Goal: Task Accomplishment & Management: Use online tool/utility

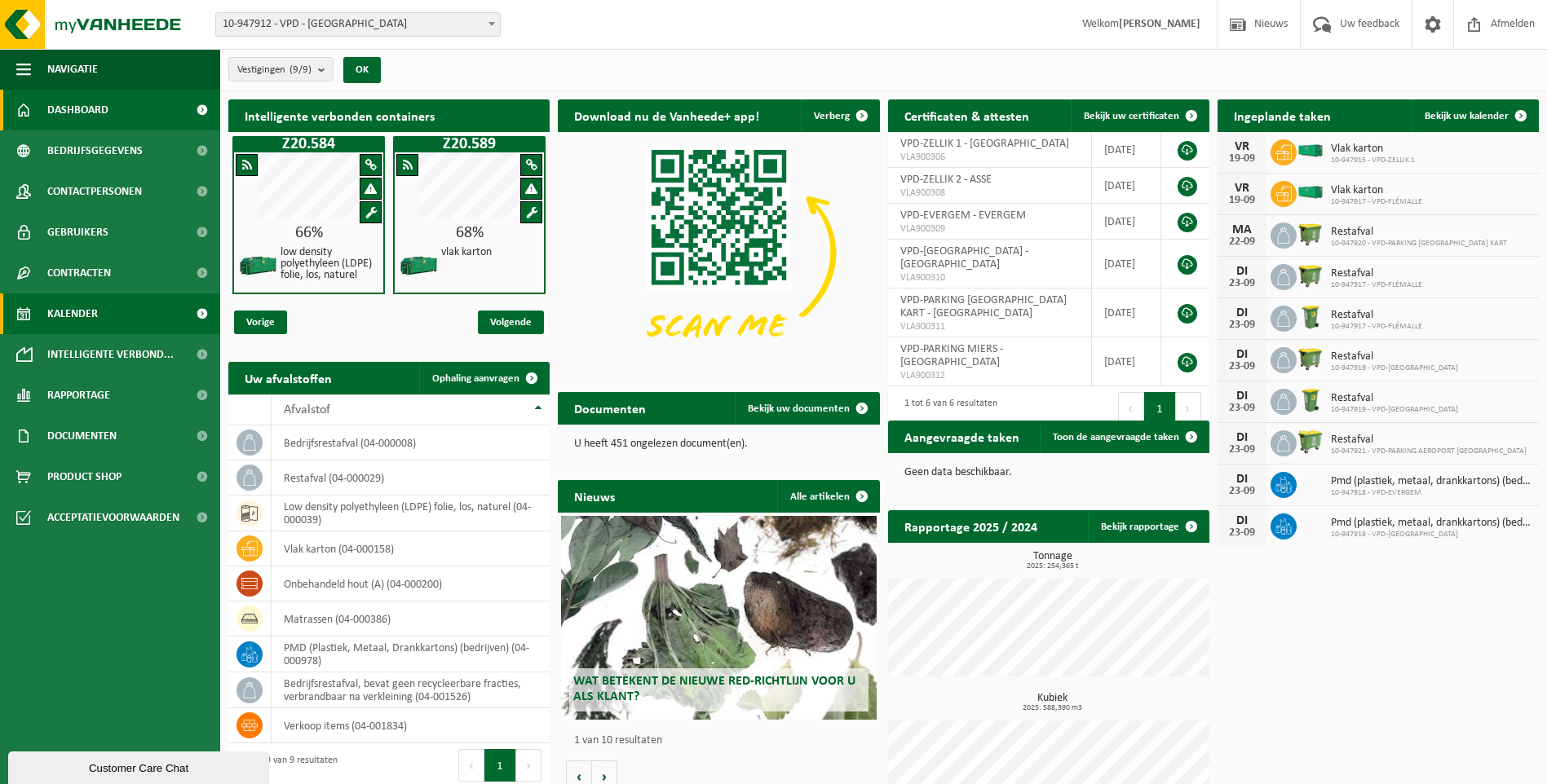
drag, startPoint x: 69, startPoint y: 311, endPoint x: 125, endPoint y: 314, distance: 56.1
click at [69, 311] on span "Kalender" at bounding box center [73, 313] width 51 height 41
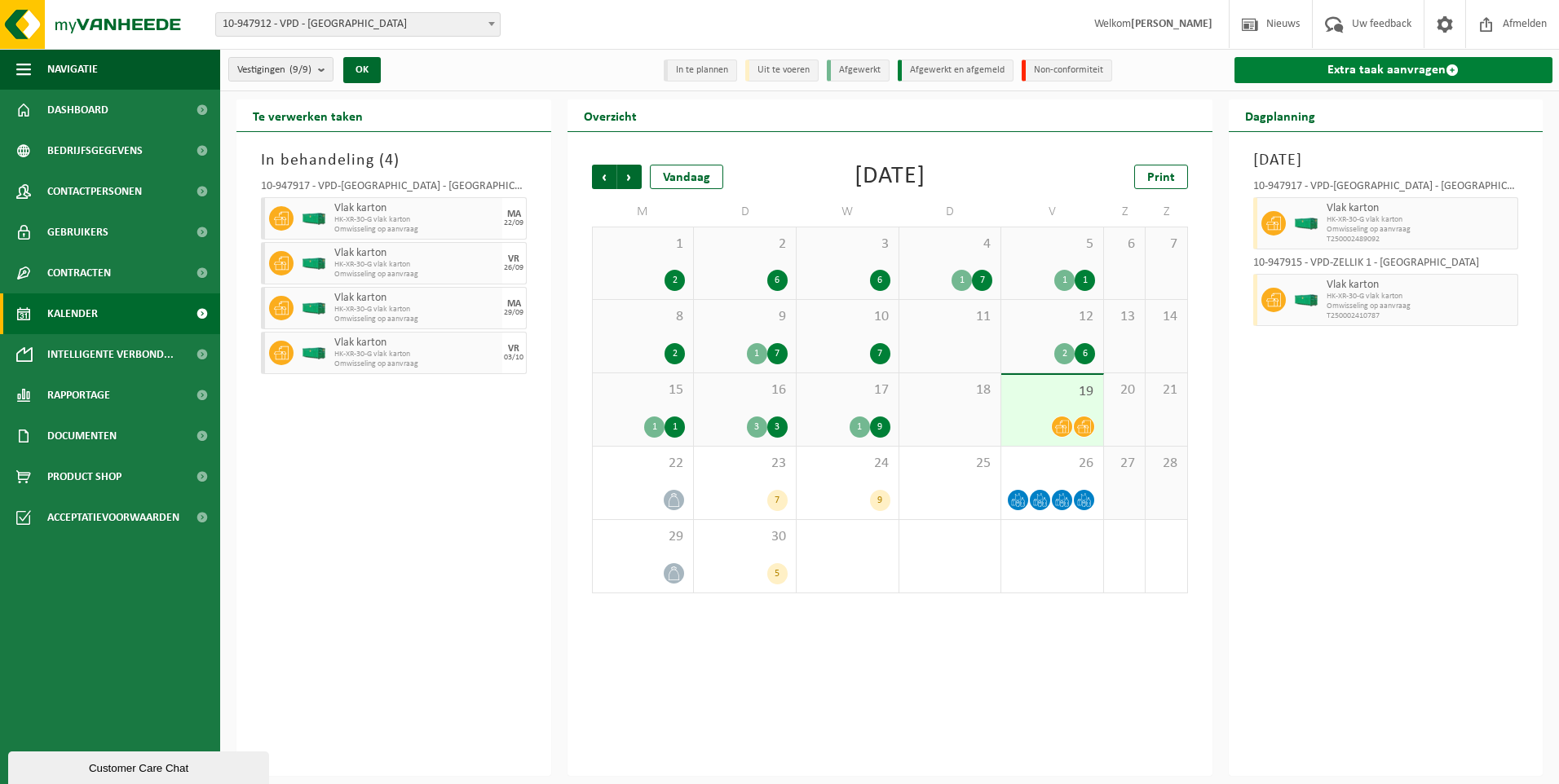
click at [1375, 70] on link "Extra taak aanvragen" at bounding box center [1394, 70] width 319 height 26
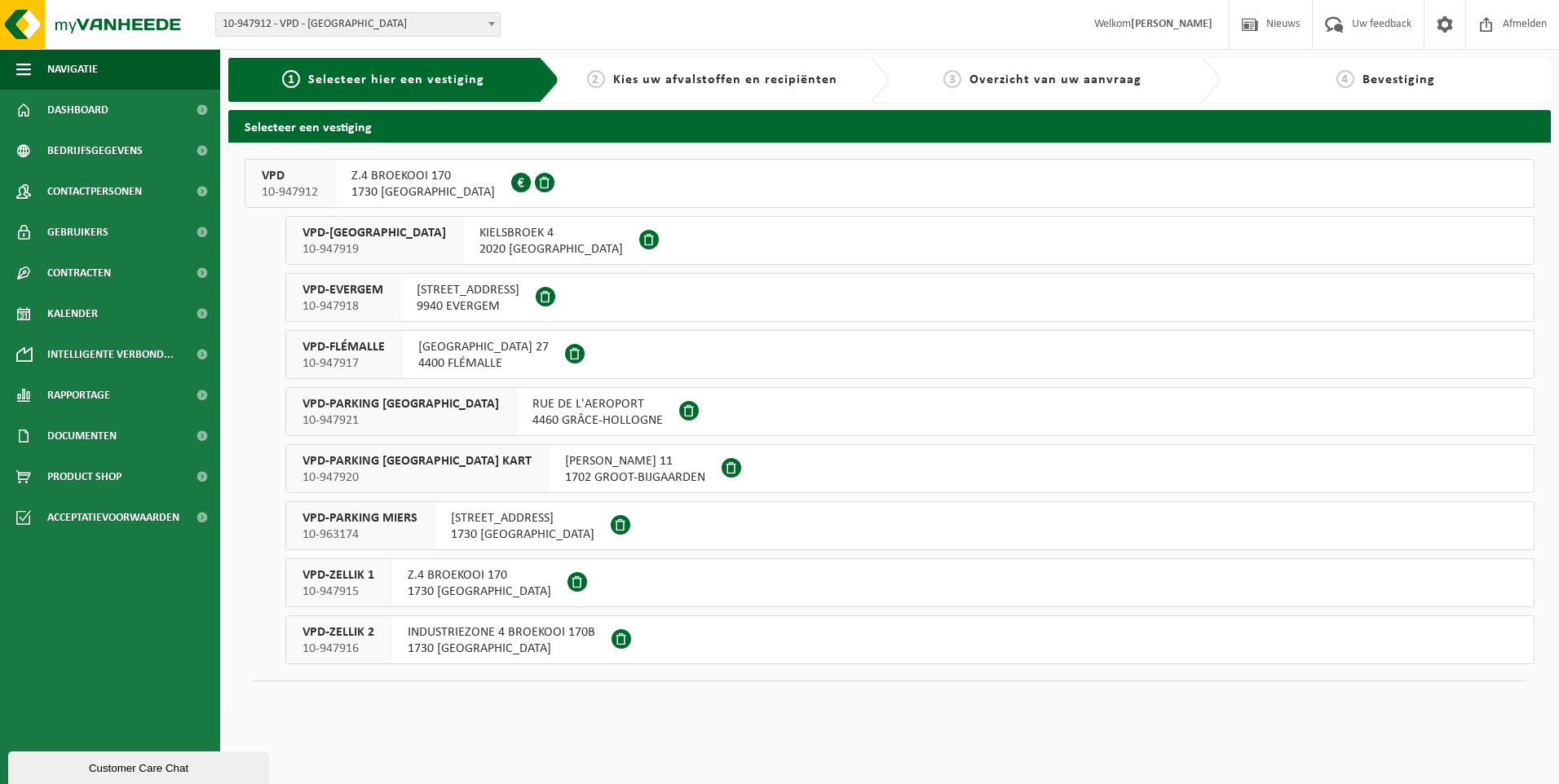
click at [365, 290] on span "VPD-EVERGEM" at bounding box center [343, 289] width 80 height 16
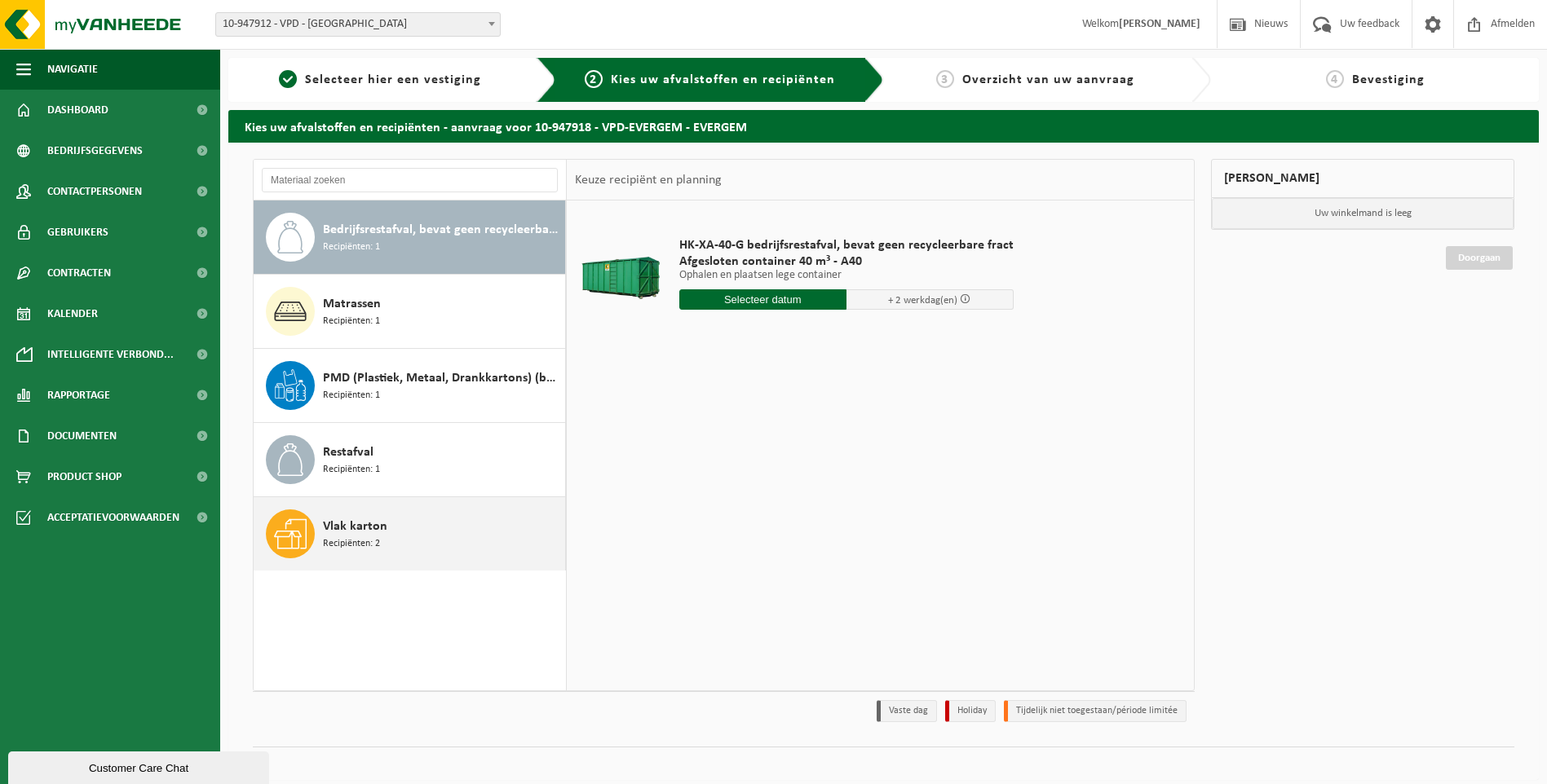
click at [362, 527] on span "Vlak karton" at bounding box center [355, 526] width 64 height 19
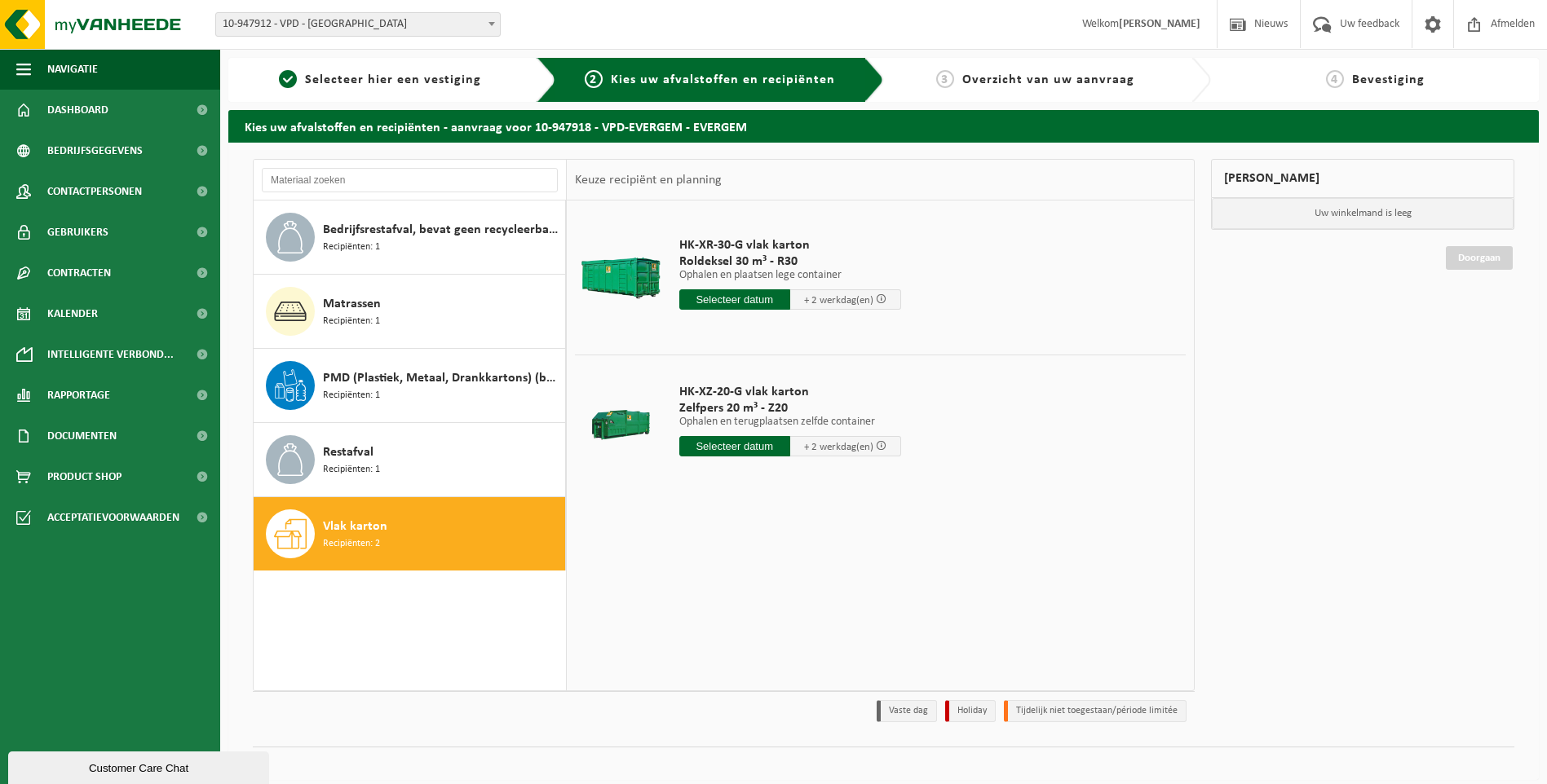
click at [735, 447] on input "text" at bounding box center [735, 446] width 111 height 20
click at [730, 615] on div "23" at bounding box center [723, 616] width 29 height 26
type input "Van 2025-09-23"
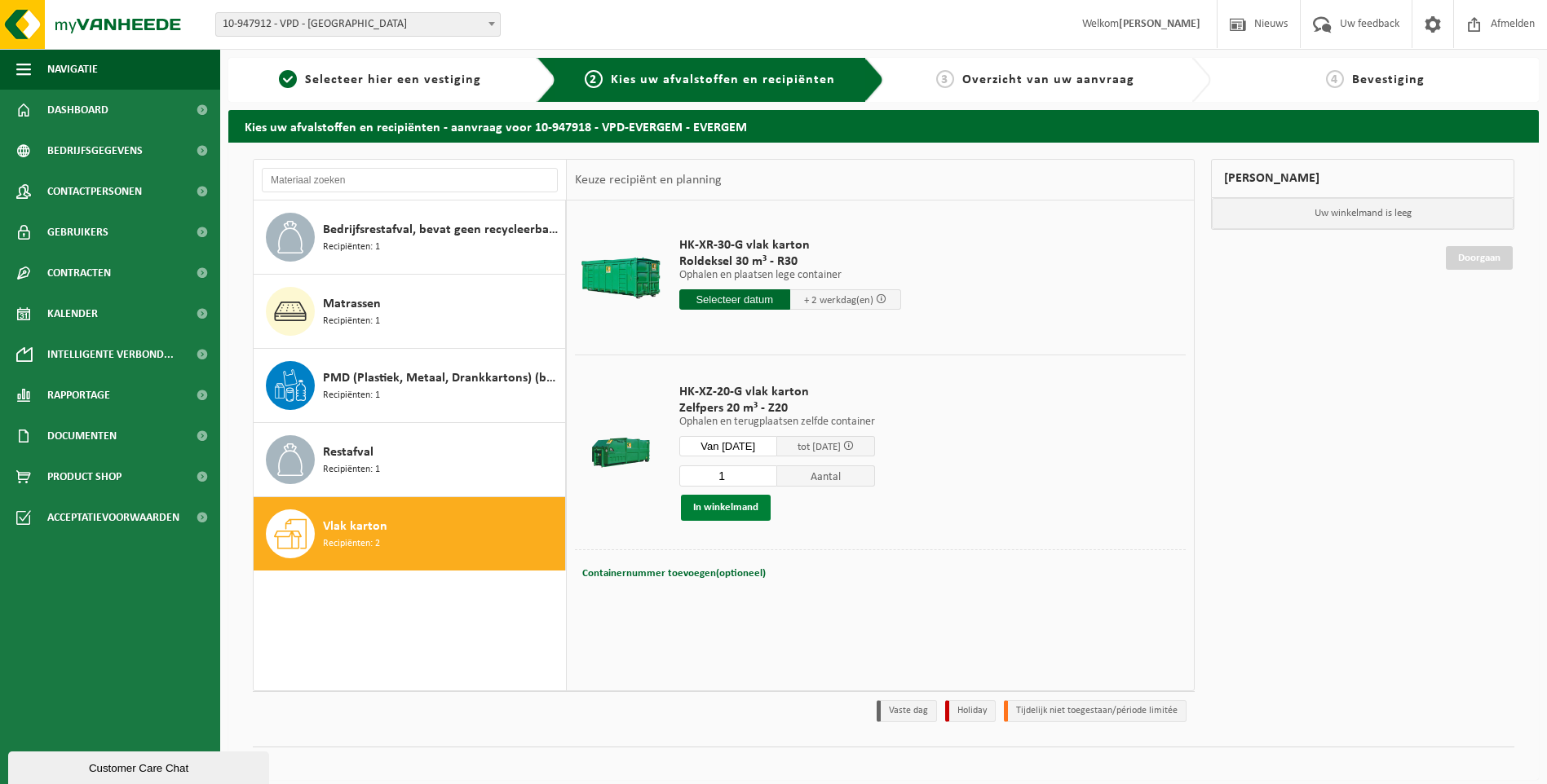
click at [729, 508] on button "In winkelmand" at bounding box center [726, 507] width 90 height 26
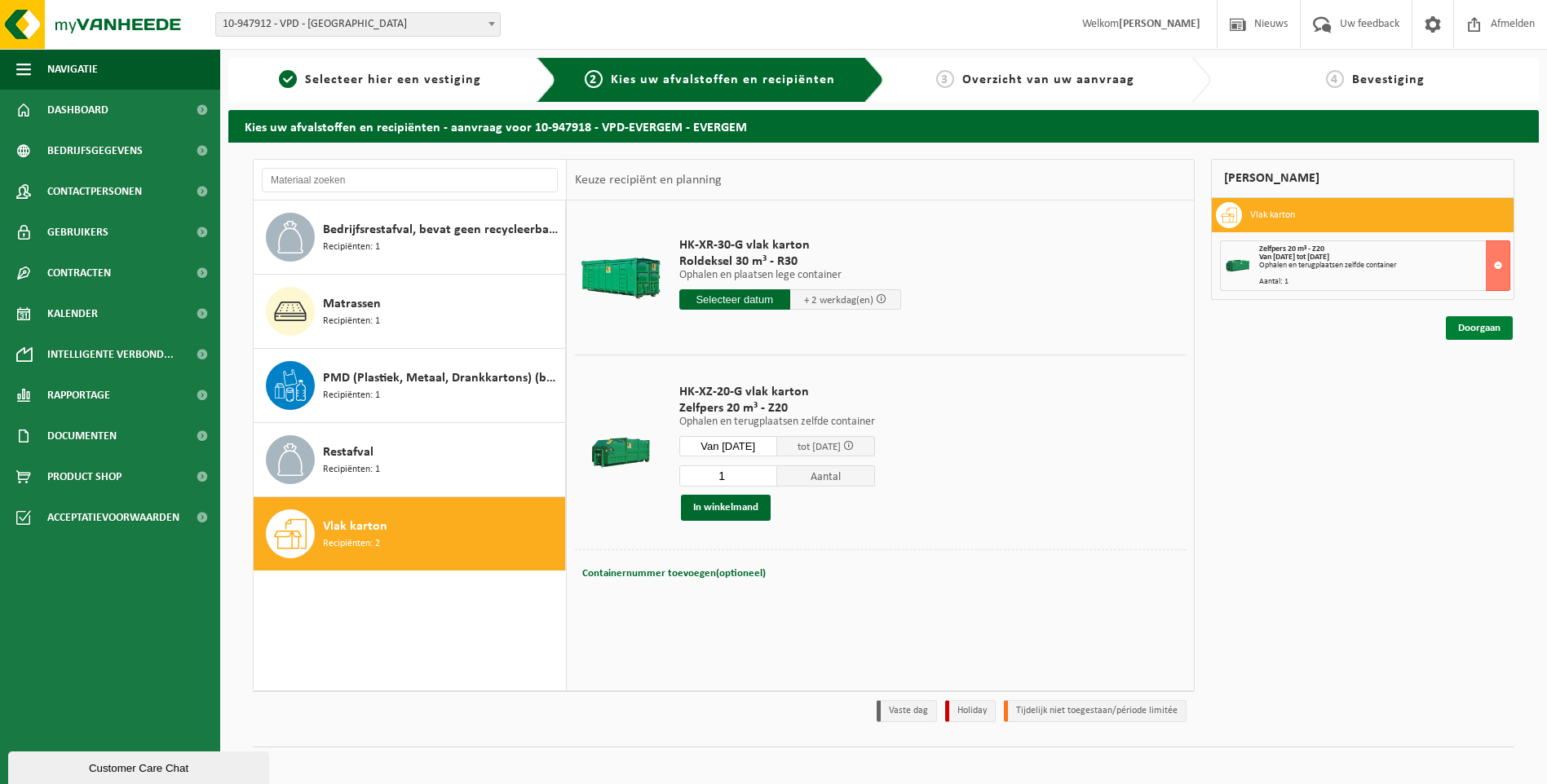
click at [1492, 326] on link "Doorgaan" at bounding box center [1479, 328] width 67 height 24
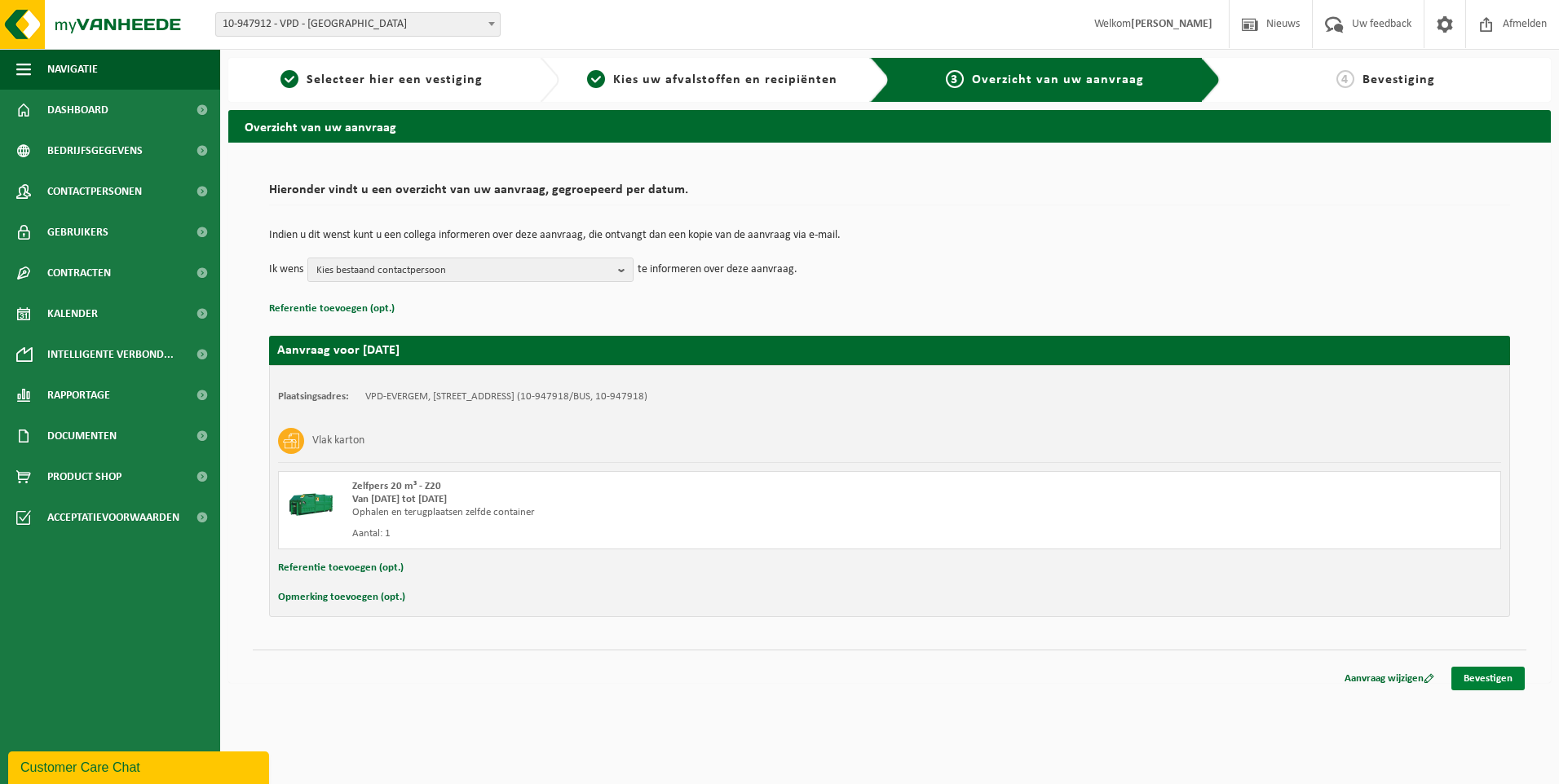
click at [1487, 671] on link "Bevestigen" at bounding box center [1487, 678] width 74 height 24
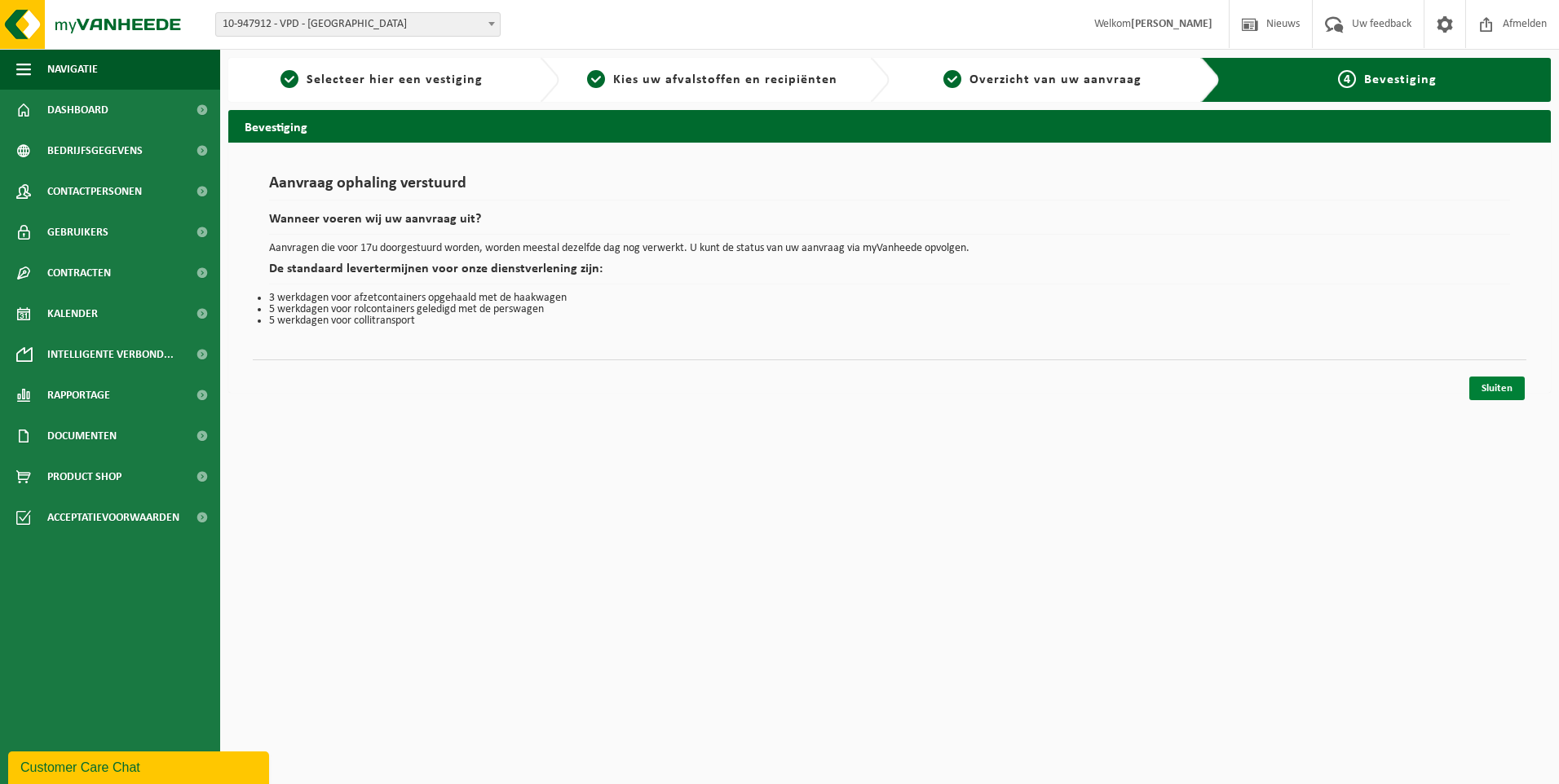
click at [1500, 386] on link "Sluiten" at bounding box center [1497, 388] width 55 height 24
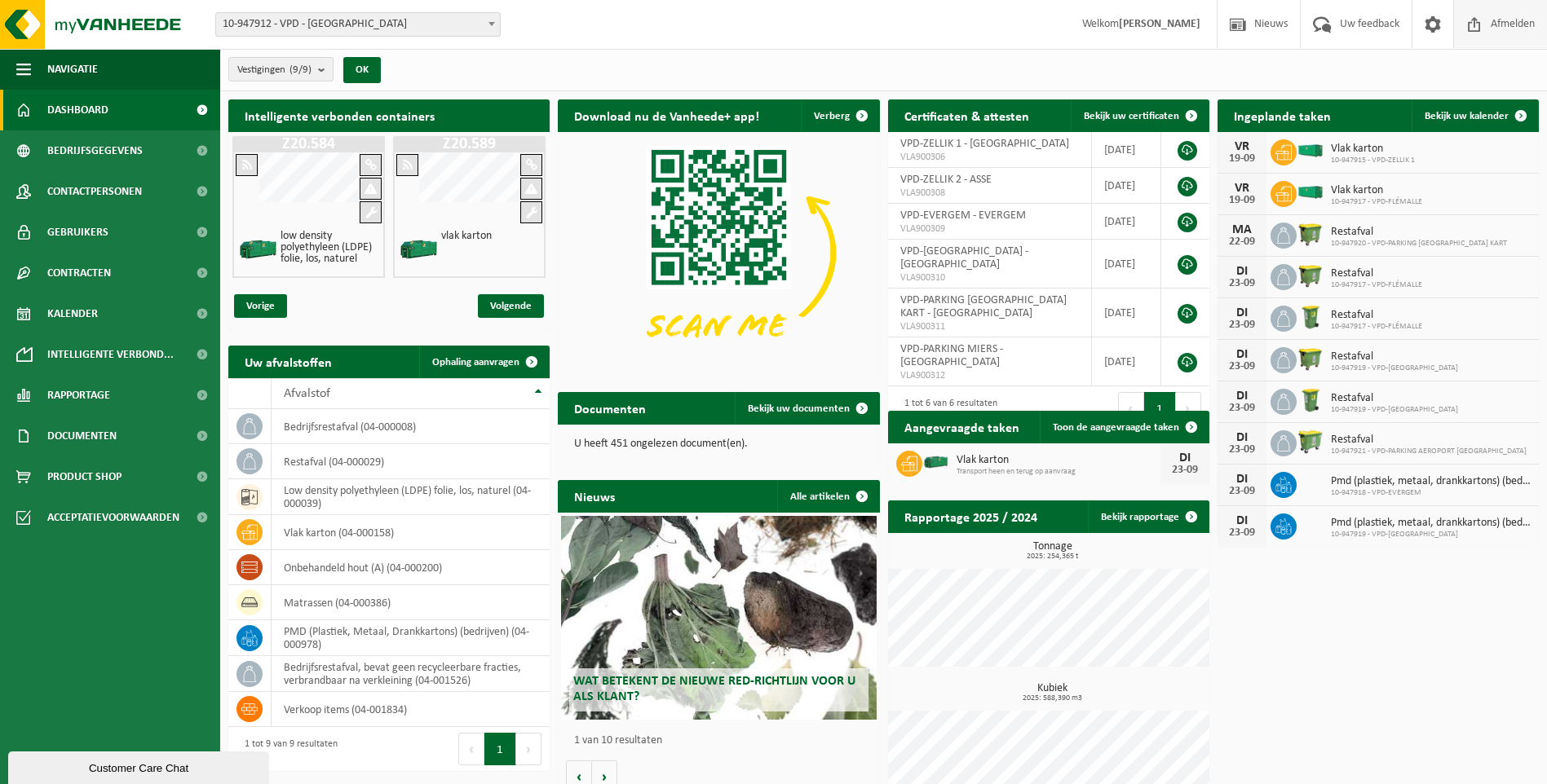
click at [1515, 22] on span "Afmelden" at bounding box center [1513, 24] width 53 height 48
